Goal: Task Accomplishment & Management: Manage account settings

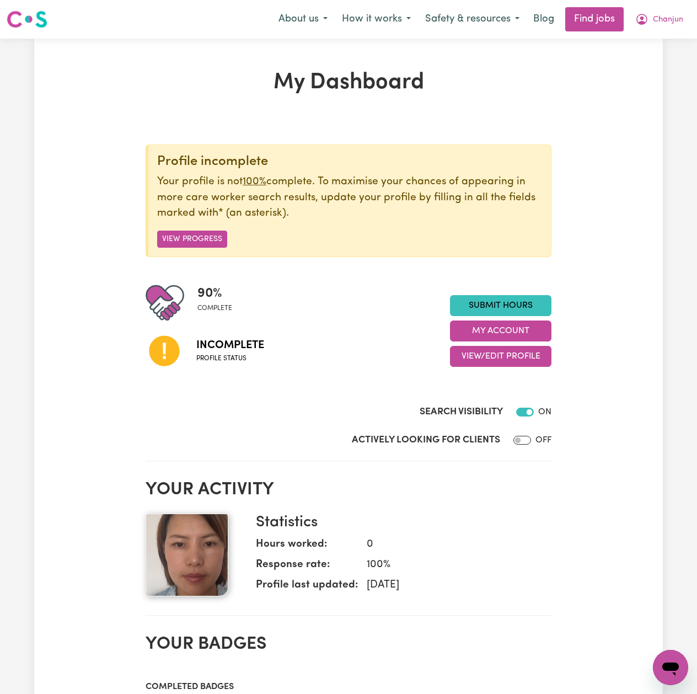
scroll to position [73, 0]
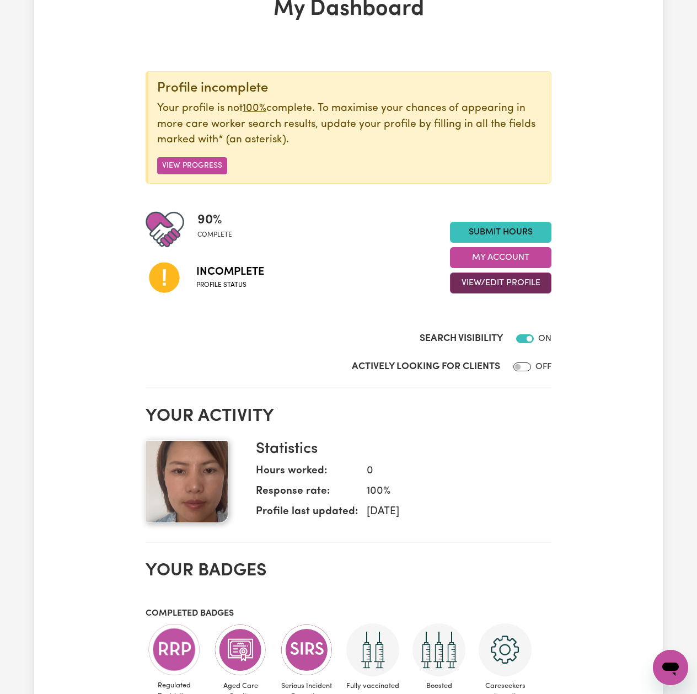
click at [466, 284] on button "View/Edit Profile" at bounding box center [501, 283] width 102 height 21
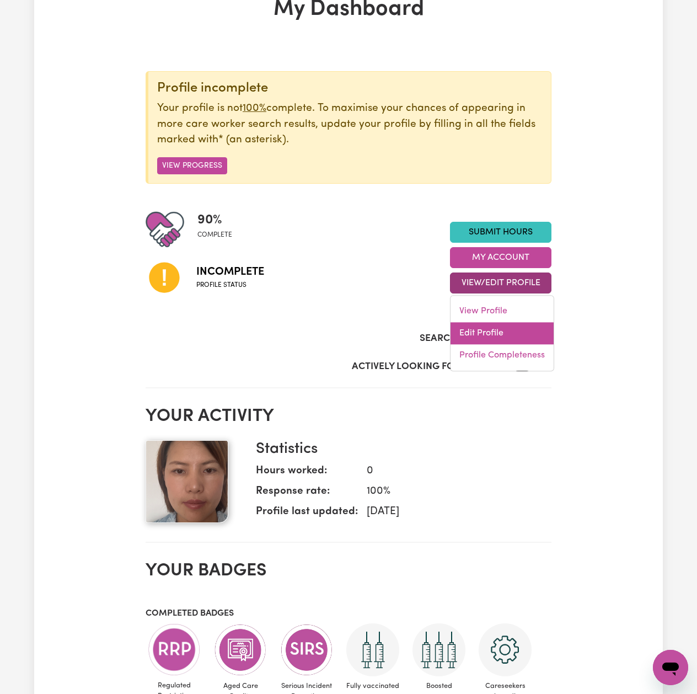
click at [477, 335] on link "Edit Profile" at bounding box center [502, 334] width 103 height 22
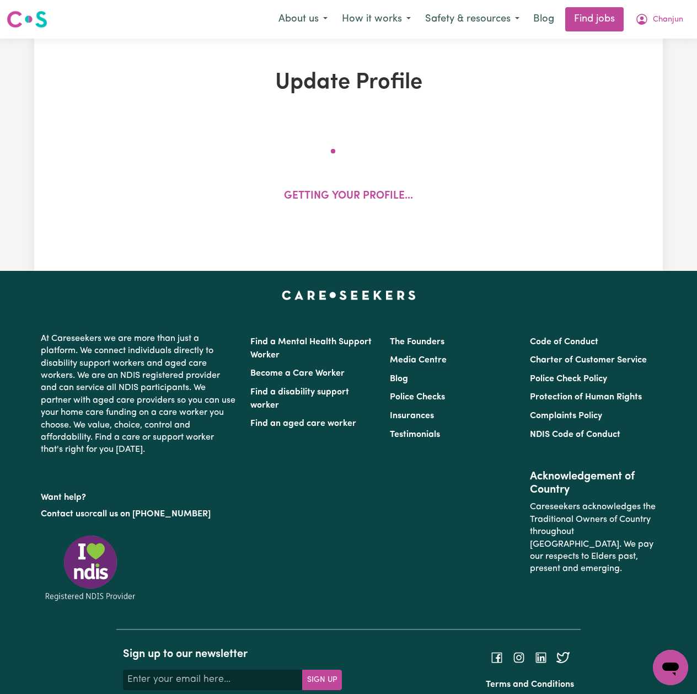
select select "[DEMOGRAPHIC_DATA]"
select select "Australian PR"
select select "Studying a healthcare related degree or qualification"
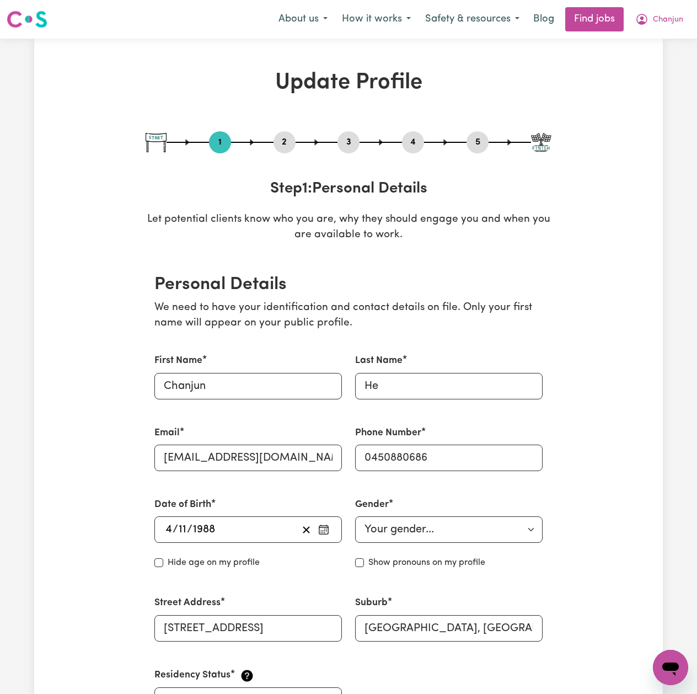
drag, startPoint x: 271, startPoint y: 133, endPoint x: 286, endPoint y: 141, distance: 16.6
click at [274, 134] on div "1 2 3 4 5" at bounding box center [349, 142] width 406 height 22
click at [287, 141] on button "2" at bounding box center [285, 142] width 22 height 14
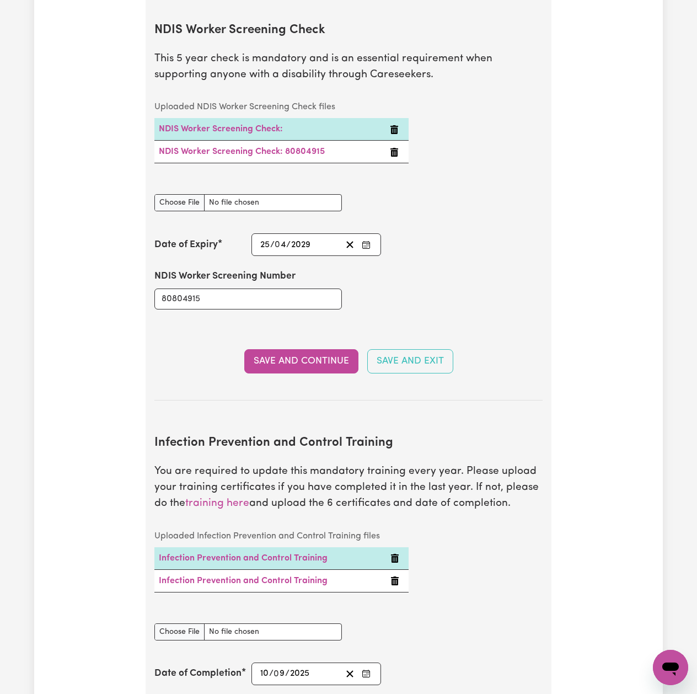
scroll to position [1618, 0]
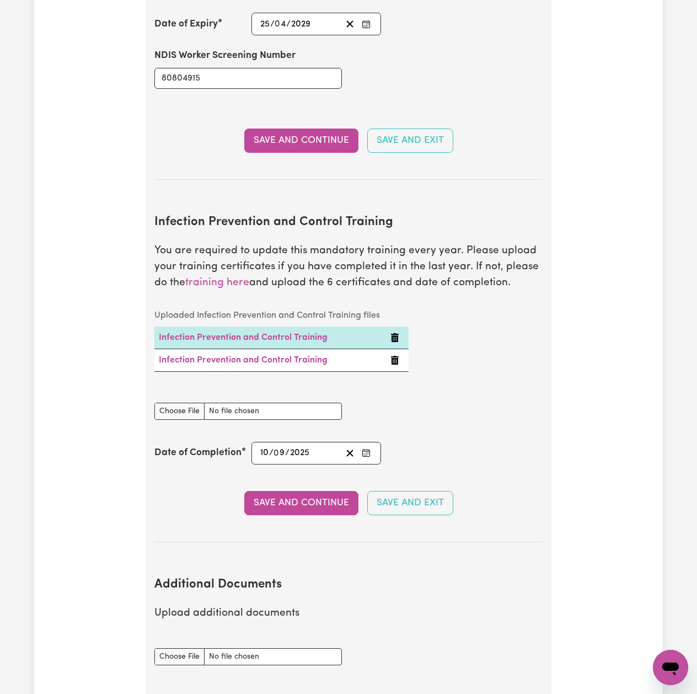
click at [388, 366] on td at bounding box center [397, 360] width 23 height 23
click at [393, 365] on icon "Delete Infection Prevention and Control Training" at bounding box center [395, 360] width 8 height 9
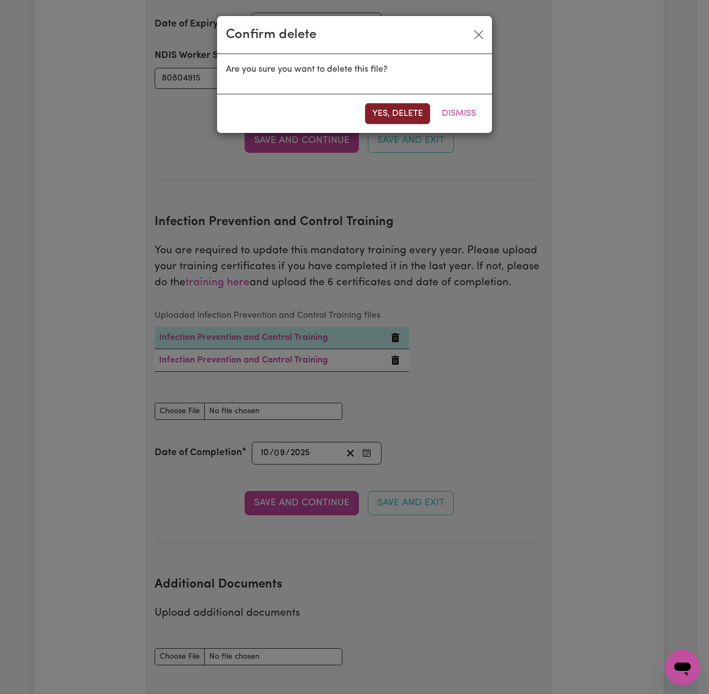
click at [373, 104] on button "Yes, delete" at bounding box center [397, 113] width 65 height 21
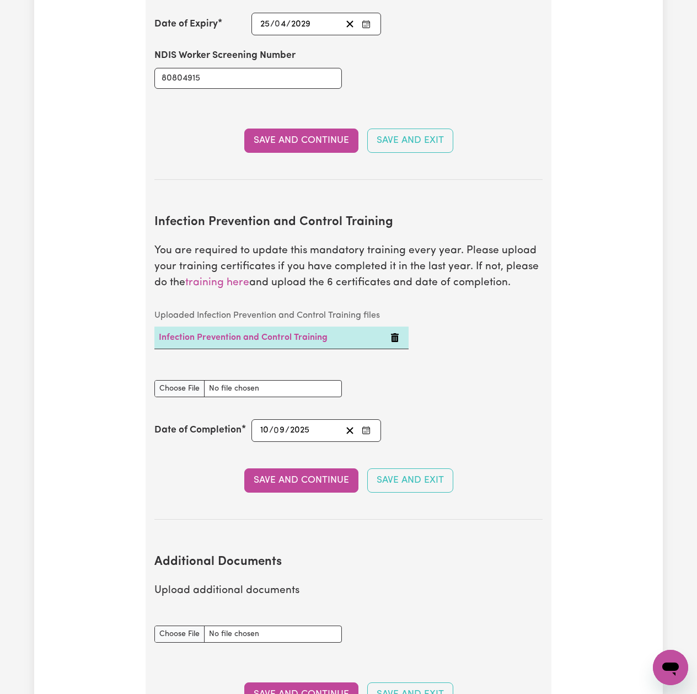
click at [393, 342] on icon "Delete Infection Prevention and Control Training" at bounding box center [395, 337] width 8 height 9
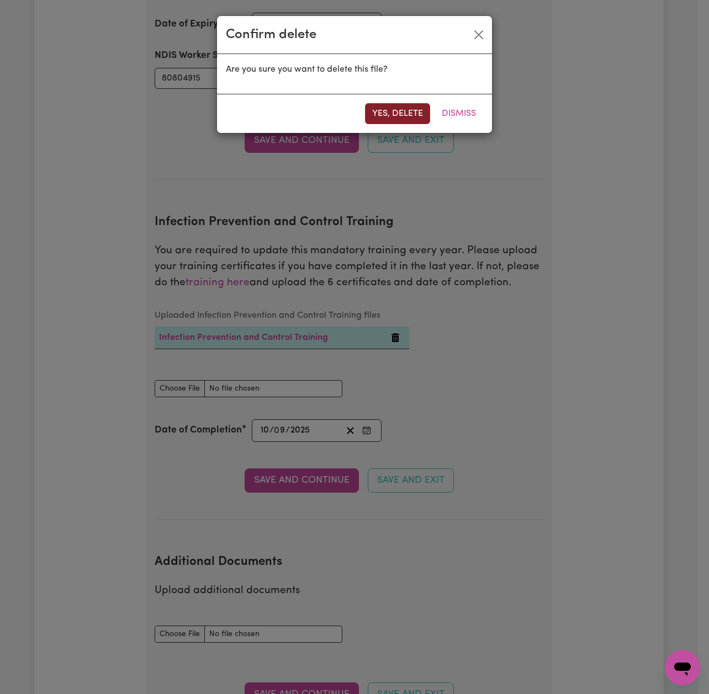
click at [385, 109] on button "Yes, delete" at bounding box center [397, 113] width 65 height 21
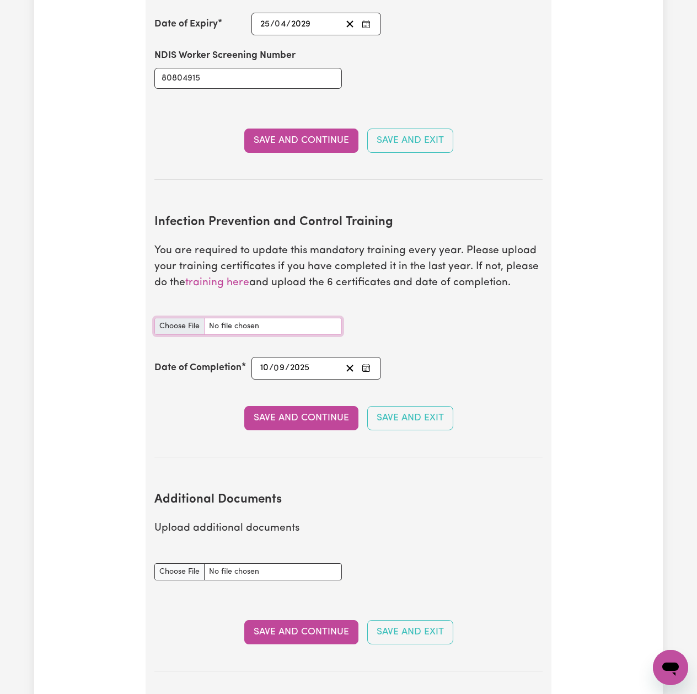
click at [173, 328] on input "Infection Prevention and Control Training document" at bounding box center [249, 326] width 188 height 17
type input "C:\fakepath\Chanjun He Infection Prevention and Control Training.pdf"
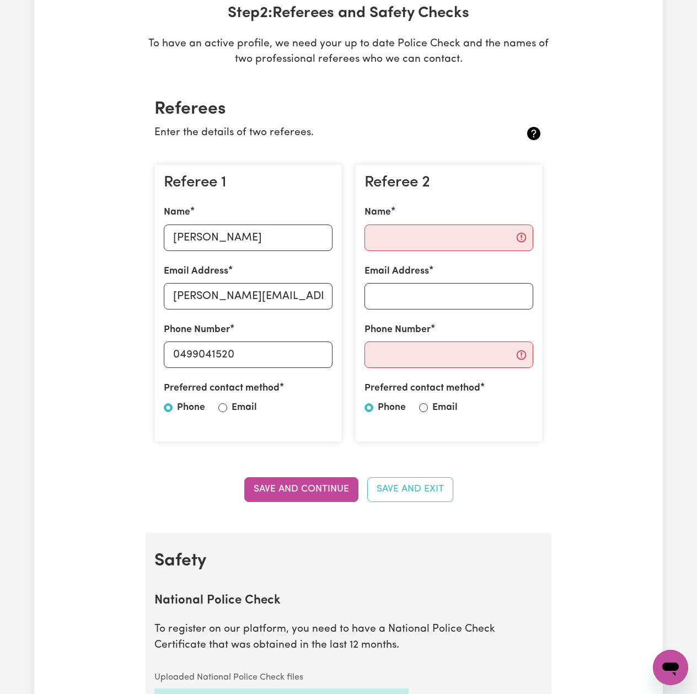
scroll to position [0, 0]
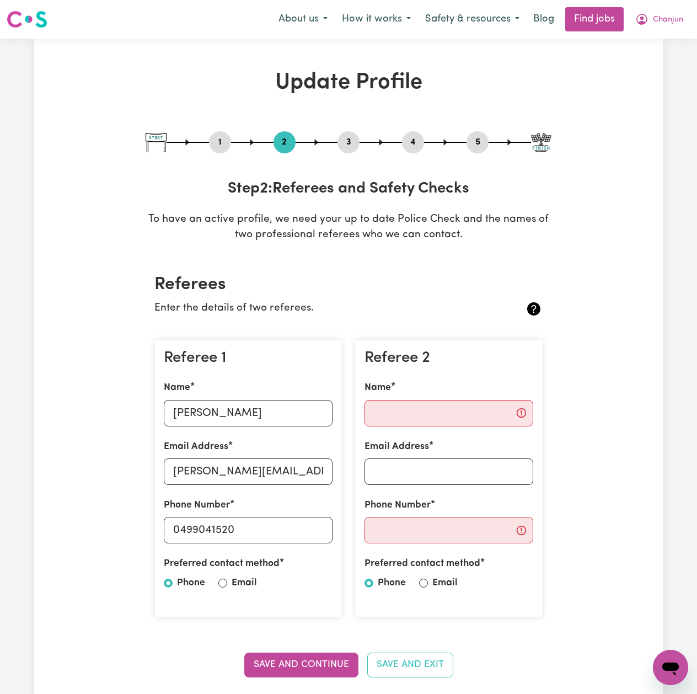
click at [212, 140] on button "1" at bounding box center [220, 142] width 22 height 14
select select "[DEMOGRAPHIC_DATA]"
select select "Australian PR"
select select "Studying a healthcare related degree or qualification"
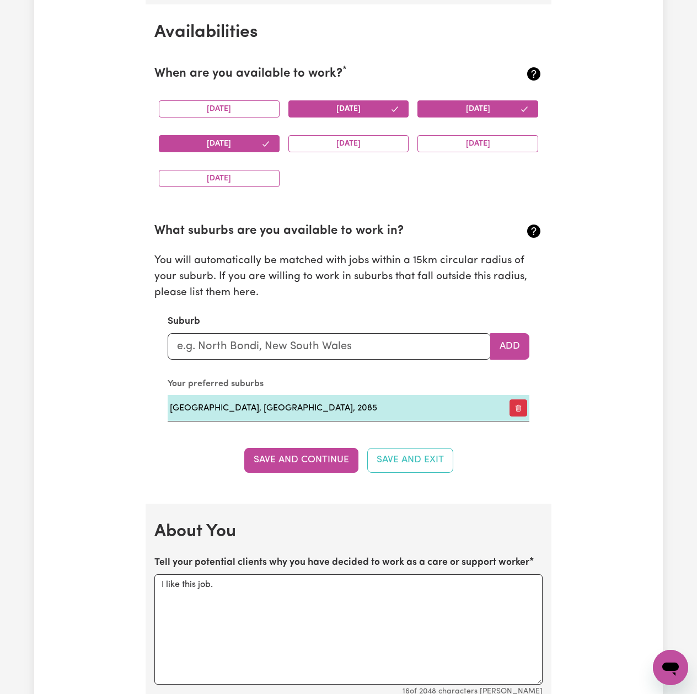
scroll to position [1324, 0]
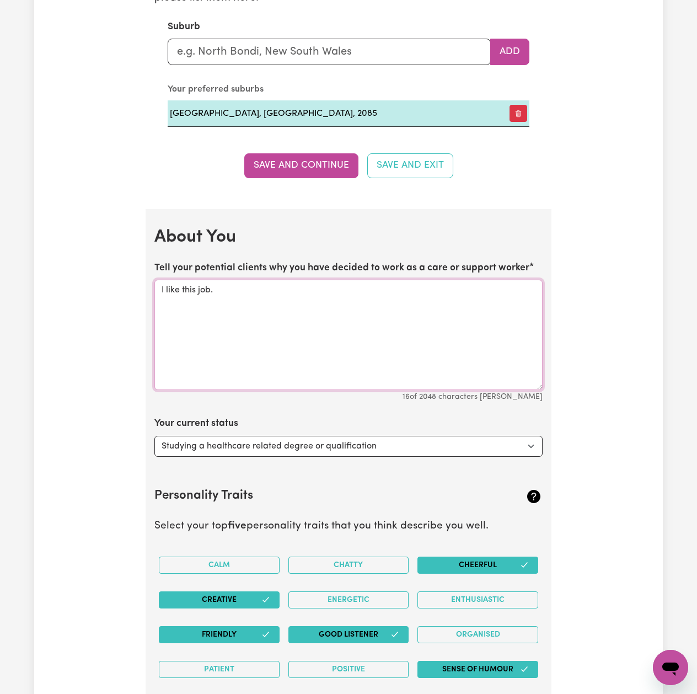
click at [242, 296] on textarea "I like this job." at bounding box center [349, 335] width 388 height 110
paste textarea "I like reading, sports, and traveling. I used to work in the beauty industry. I…"
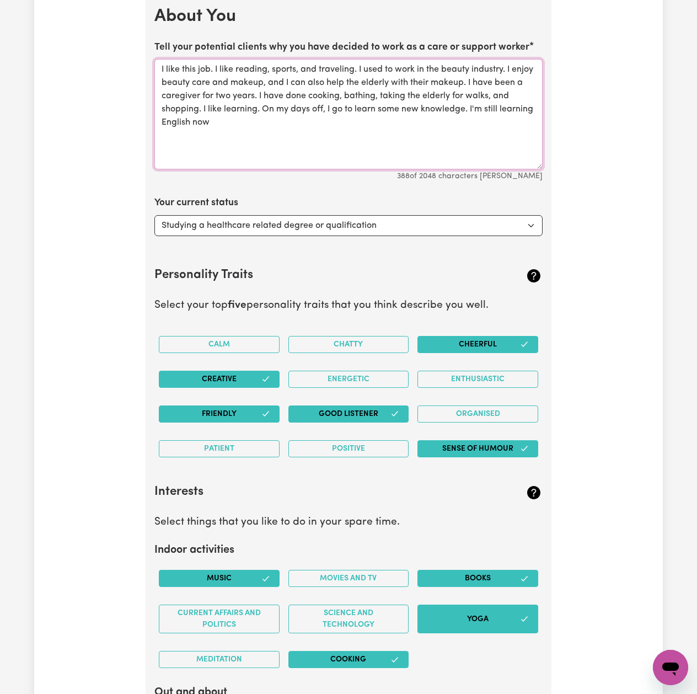
scroll to position [1766, 0]
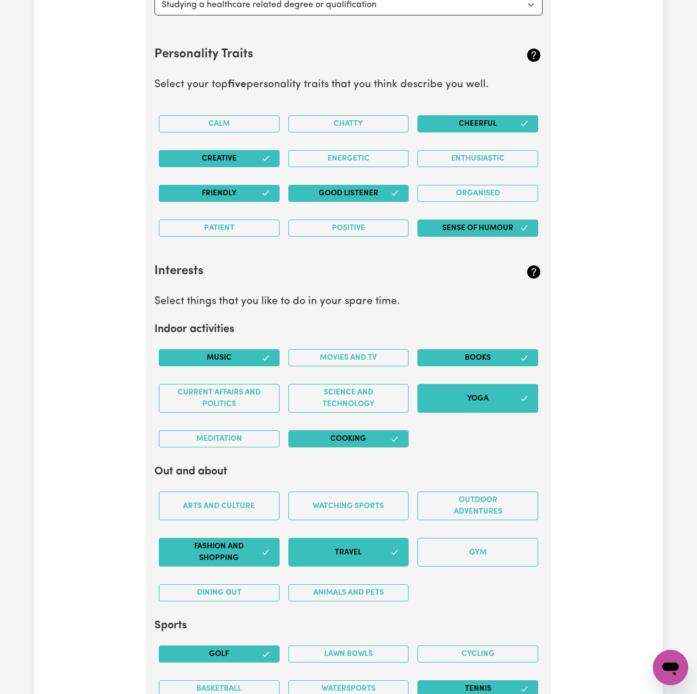
type textarea "I like this job. I like reading, sports, and traveling. I used to work in the b…"
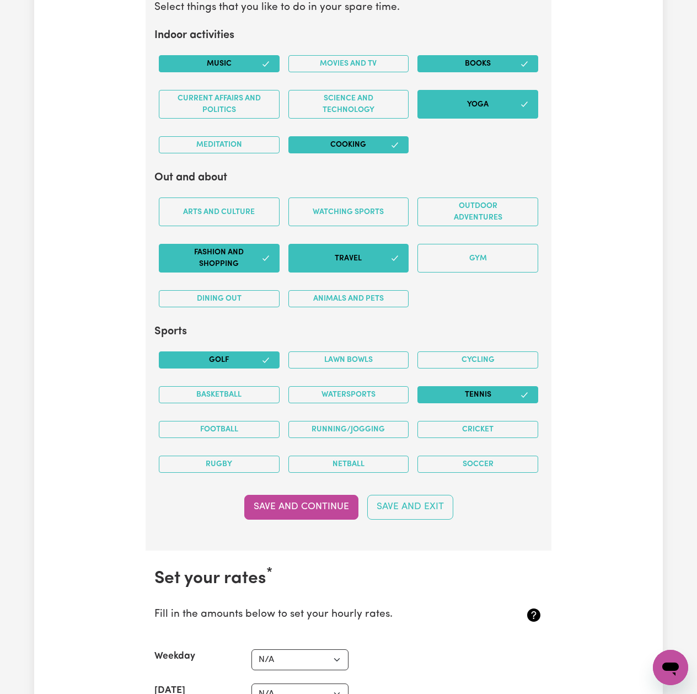
scroll to position [2281, 0]
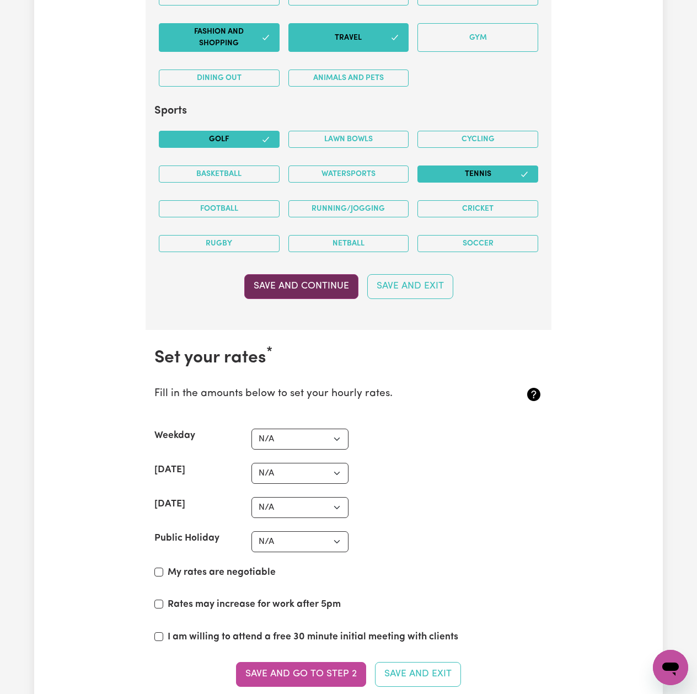
click at [279, 297] on button "Save and Continue" at bounding box center [301, 286] width 114 height 24
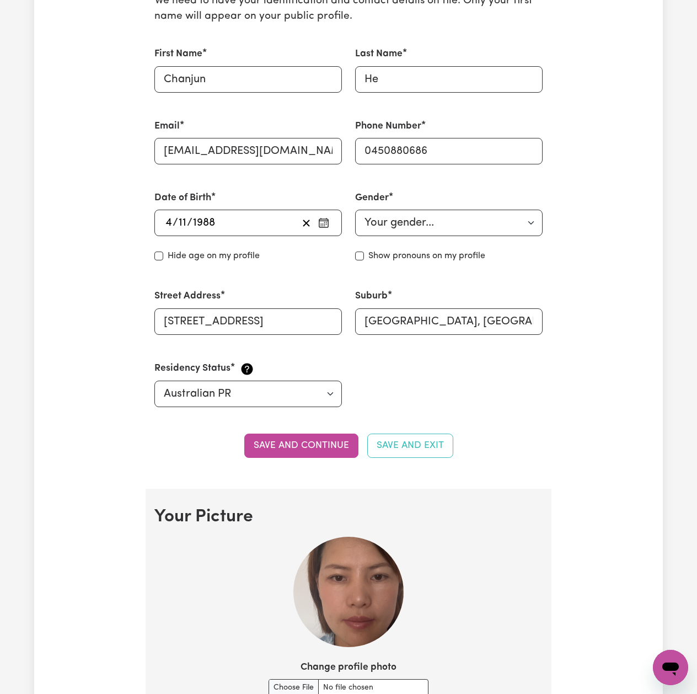
scroll to position [0, 0]
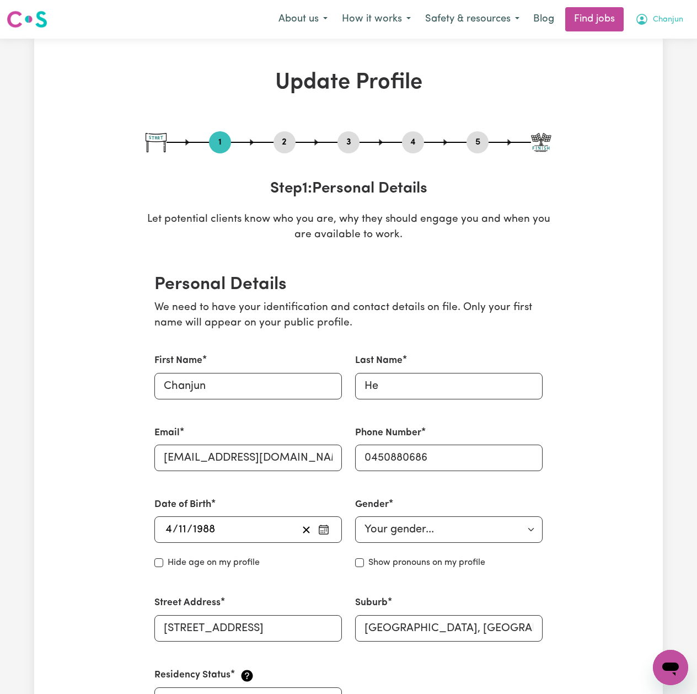
click at [665, 23] on span "Chanjun" at bounding box center [668, 20] width 30 height 12
click at [658, 83] on link "Logout" at bounding box center [646, 84] width 87 height 21
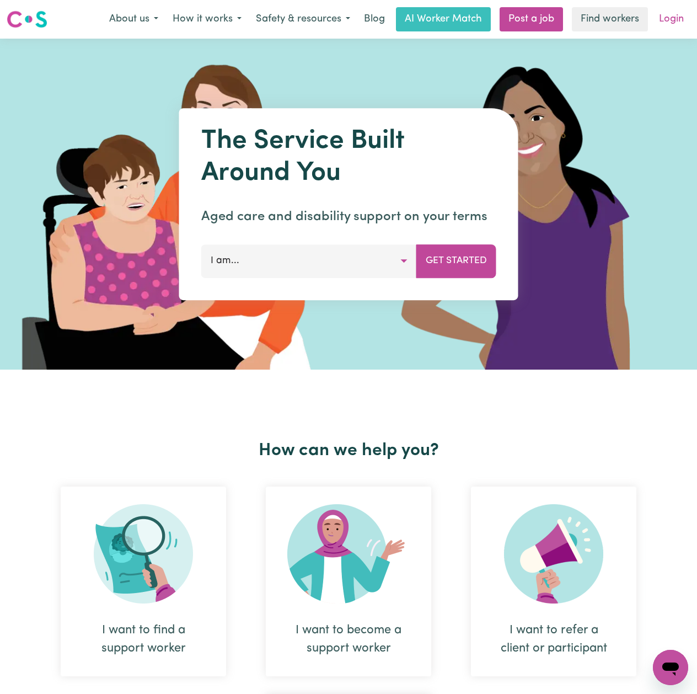
click at [674, 15] on link "Login" at bounding box center [672, 19] width 38 height 24
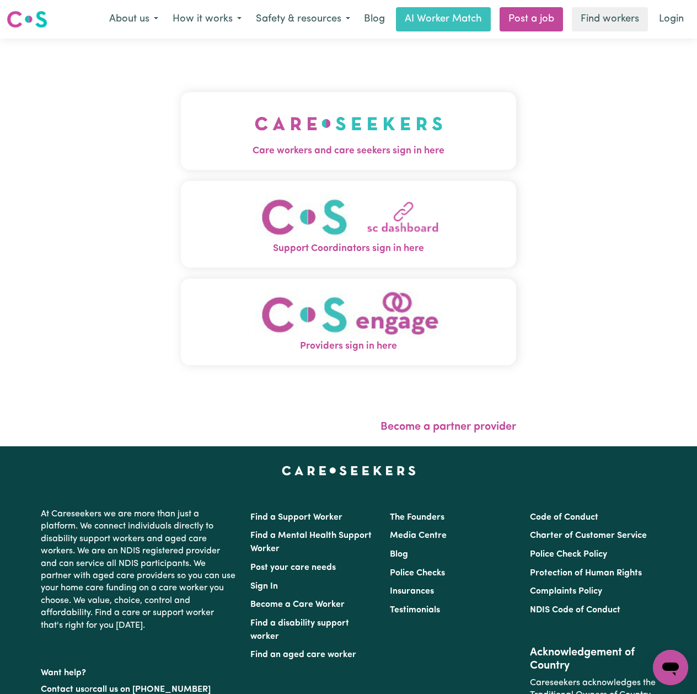
click at [230, 100] on button "Care workers and care seekers sign in here" at bounding box center [348, 130] width 335 height 77
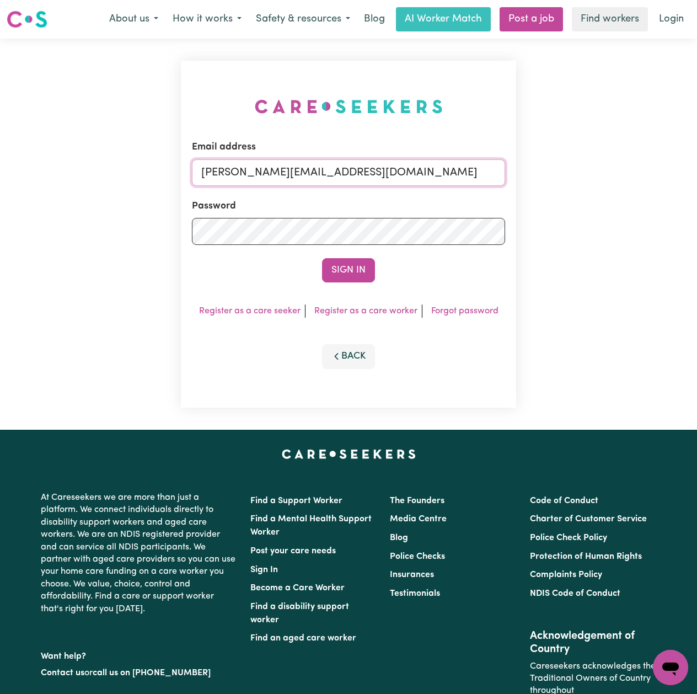
click at [290, 171] on input "[PERSON_NAME][EMAIL_ADDRESS][DOMAIN_NAME]" at bounding box center [348, 172] width 313 height 26
drag, startPoint x: 260, startPoint y: 167, endPoint x: 535, endPoint y: 159, distance: 274.9
click at [535, 159] on div "Email address Superuser~[EMAIL_ADDRESS][DOMAIN_NAME] Password Sign In Register …" at bounding box center [348, 234] width 697 height 391
type input "Superuser~[EMAIL_ADDRESS][DOMAIN_NAME]"
click at [332, 266] on button "Sign In" at bounding box center [348, 270] width 53 height 24
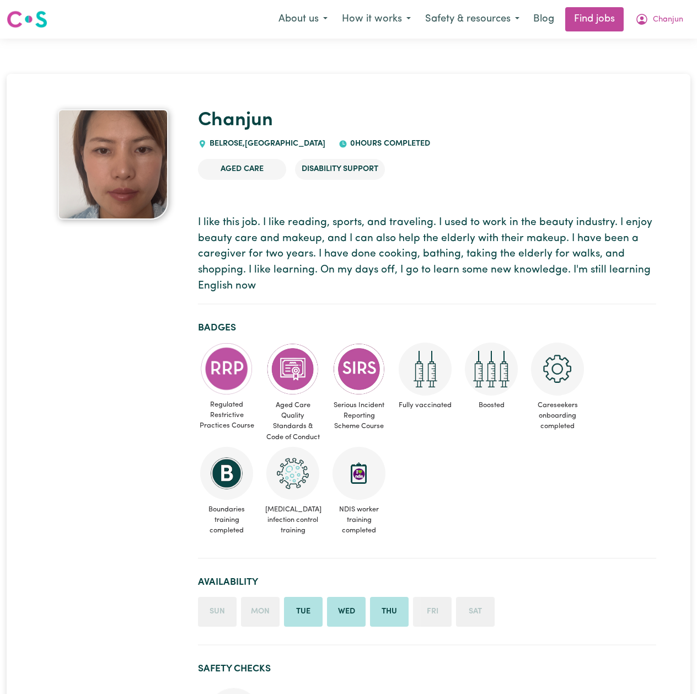
click at [345, 237] on p "I like this job. I like reading, sports, and traveling. I used to work in the b…" at bounding box center [427, 254] width 459 height 79
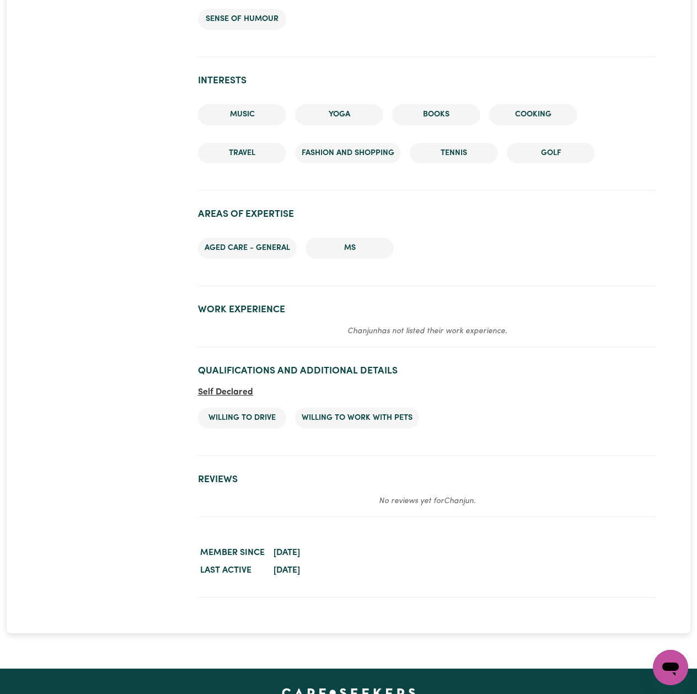
scroll to position [1398, 0]
